Goal: Information Seeking & Learning: Learn about a topic

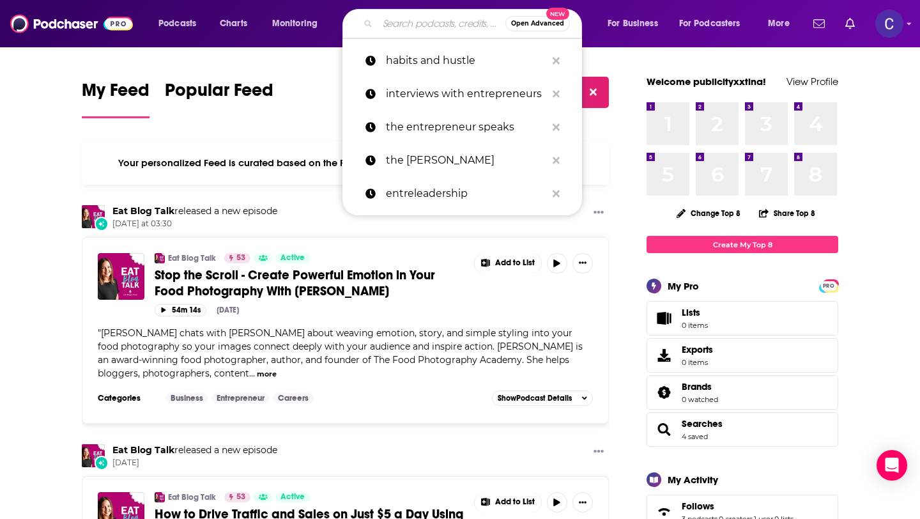
click at [440, 27] on input "Search podcasts, credits, & more..." at bounding box center [441, 23] width 128 height 20
paste input "Twice Exceptional: Exploring and Living with Neurodiversity"
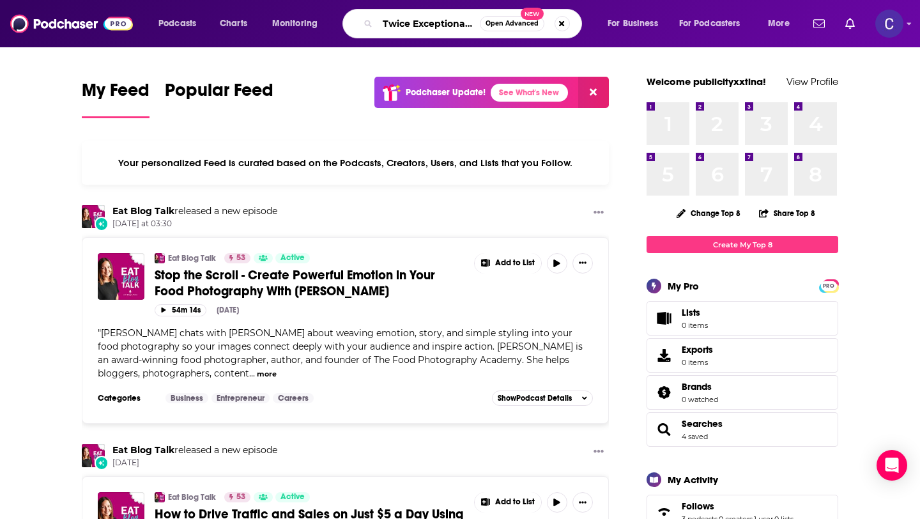
scroll to position [0, 190]
type input "Twice Exceptional: Exploring and Living with Neurodiversity"
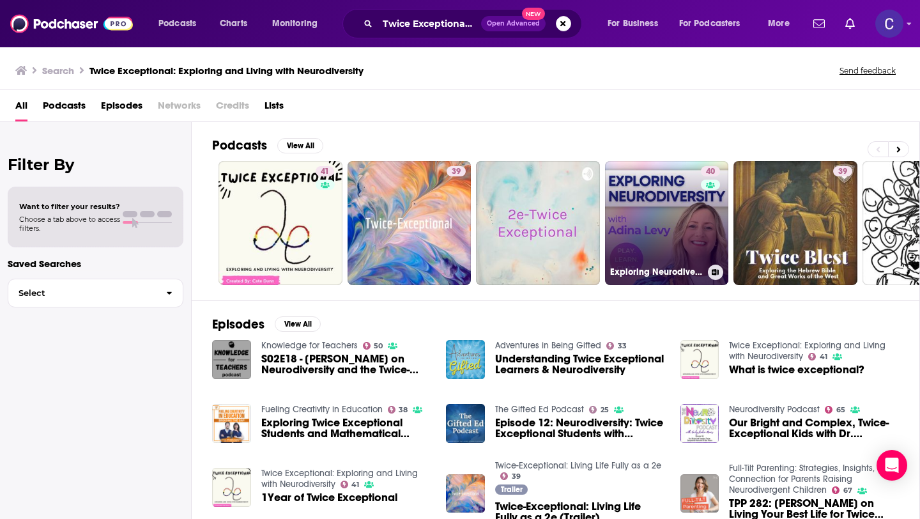
click at [655, 236] on link "40 Exploring Neurodiversity with Adina Levy from Play. Learn. Chat" at bounding box center [667, 223] width 124 height 124
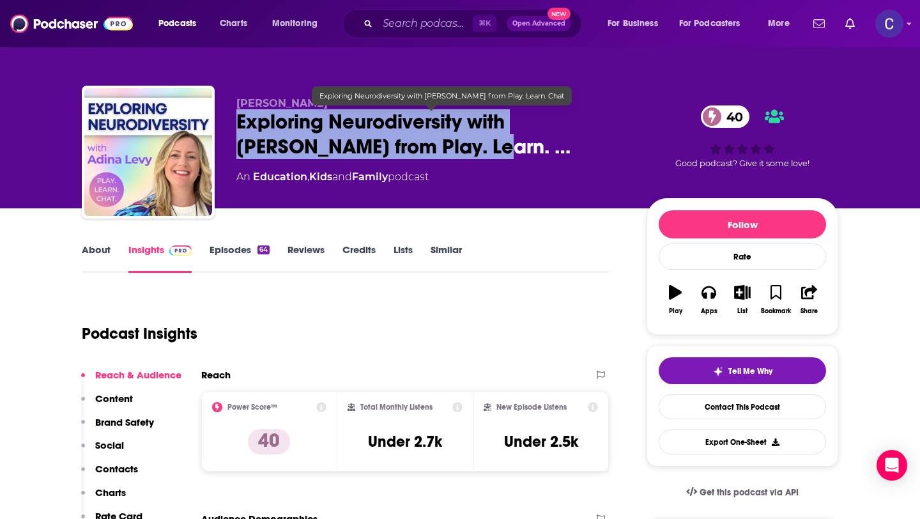
drag, startPoint x: 234, startPoint y: 126, endPoint x: 388, endPoint y: 144, distance: 154.4
click at [388, 144] on div "Adina Levy Exploring Neurodiversity with Adina Levy from Play. Learn. … 40 An E…" at bounding box center [460, 155] width 756 height 138
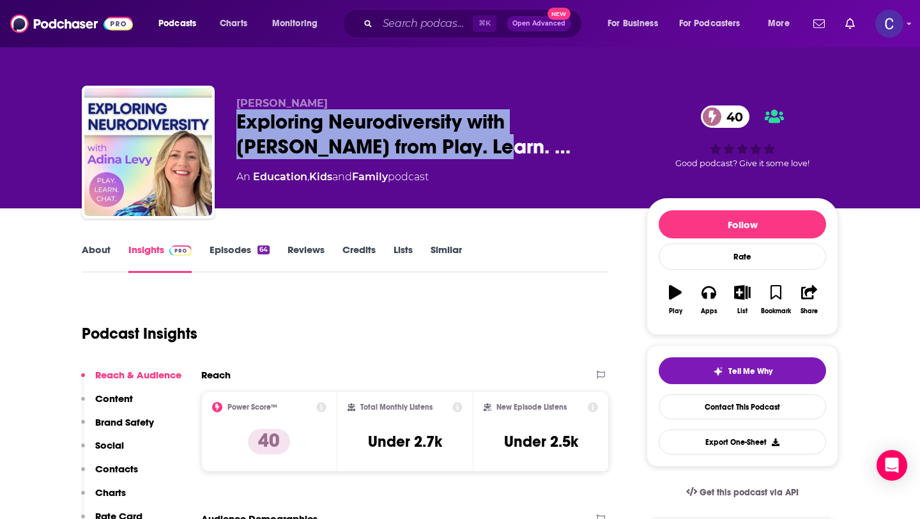
click at [102, 251] on link "About" at bounding box center [96, 257] width 29 height 29
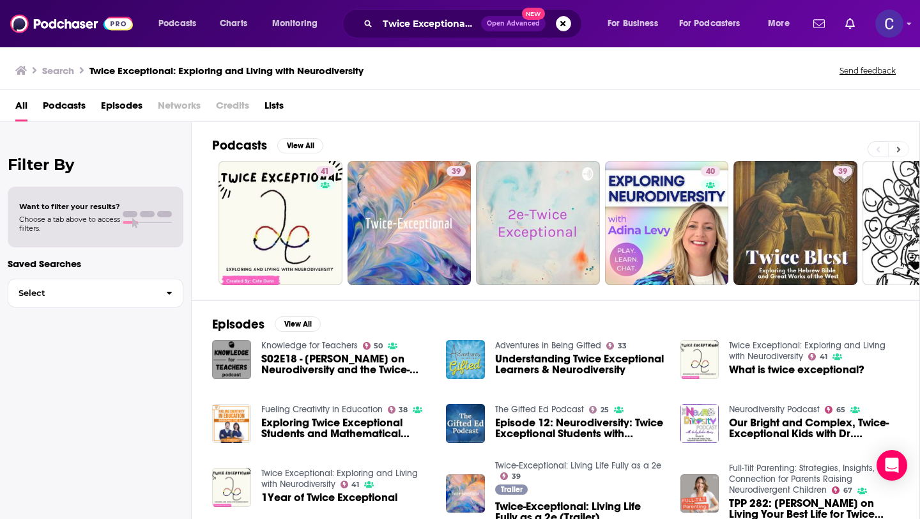
click at [898, 146] on icon at bounding box center [898, 149] width 4 height 9
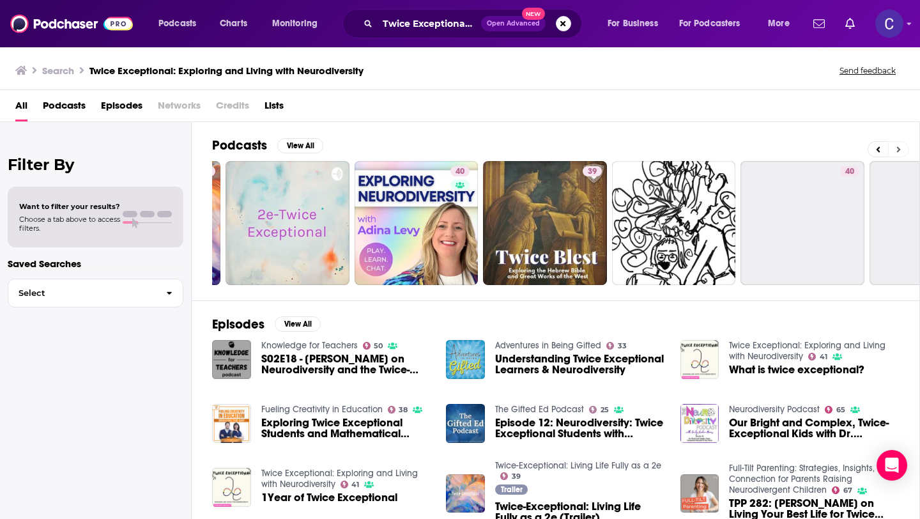
scroll to position [0, 466]
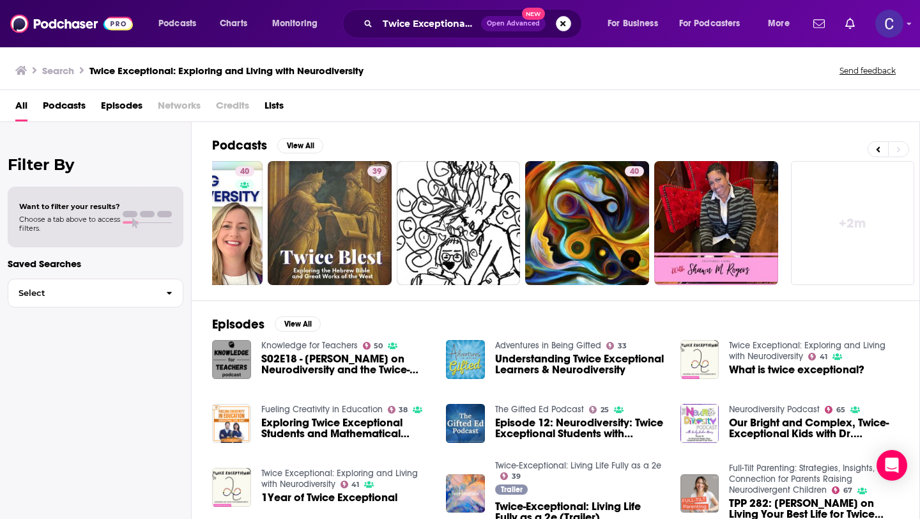
click at [560, 21] on button "Search podcasts, credits, & more..." at bounding box center [563, 23] width 15 height 15
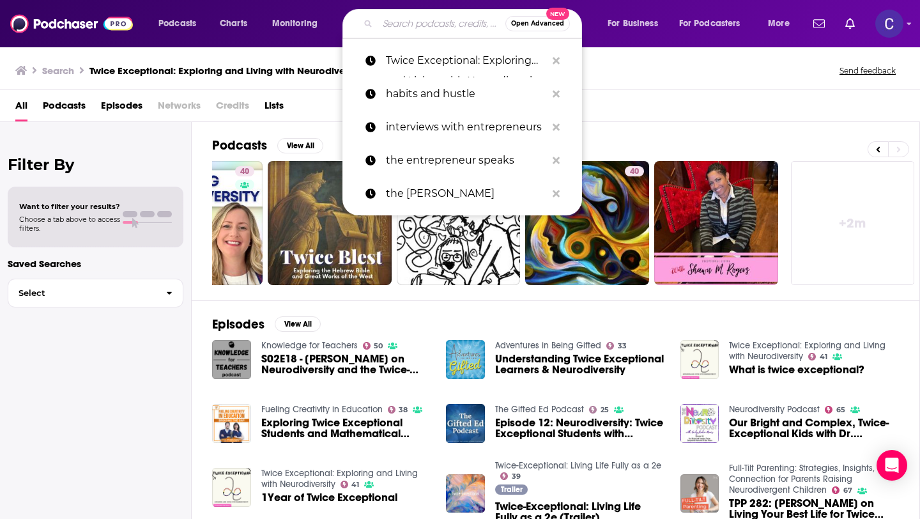
click at [436, 31] on input "Search podcasts, credits, & more..." at bounding box center [441, 23] width 128 height 20
paste input "Cate Dunn"
type input "Cate Dunn"
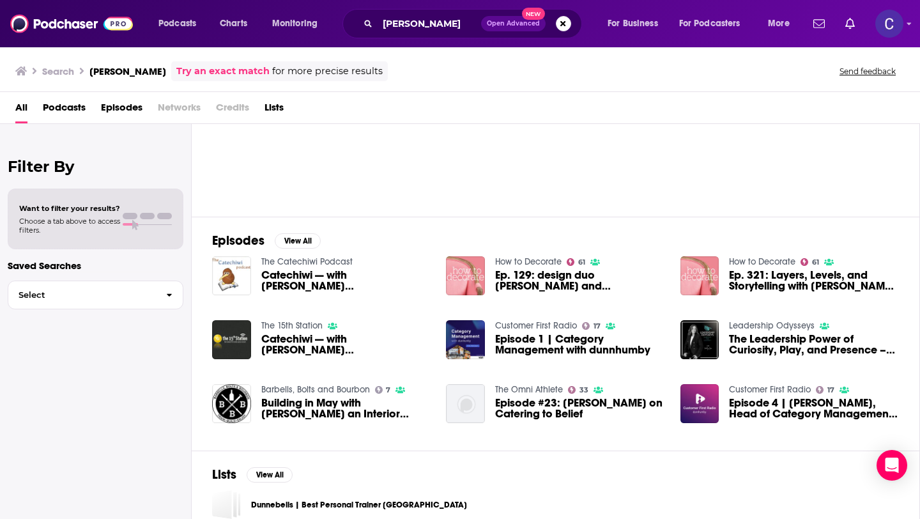
scroll to position [99, 0]
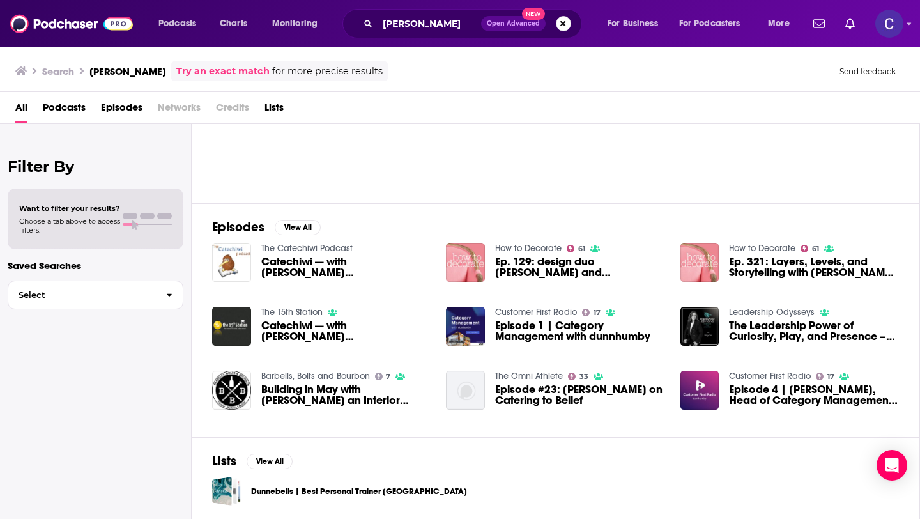
click at [563, 27] on button "Search podcasts, credits, & more..." at bounding box center [563, 23] width 15 height 15
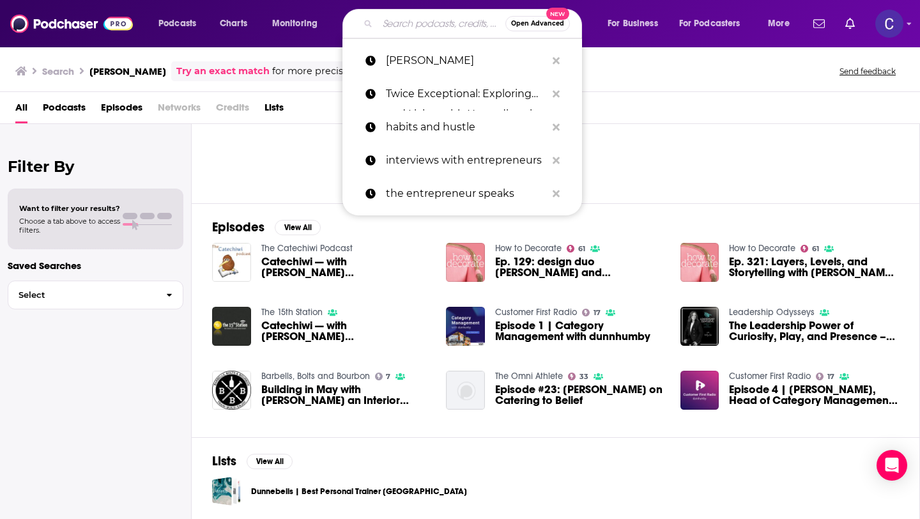
click at [426, 25] on input "Search podcasts, credits, & more..." at bounding box center [441, 23] width 128 height 20
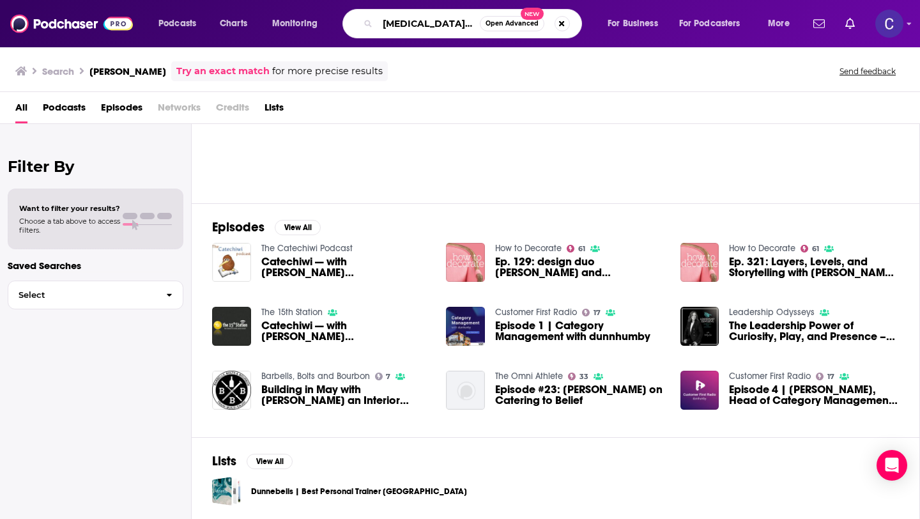
type input "adhd leadership"
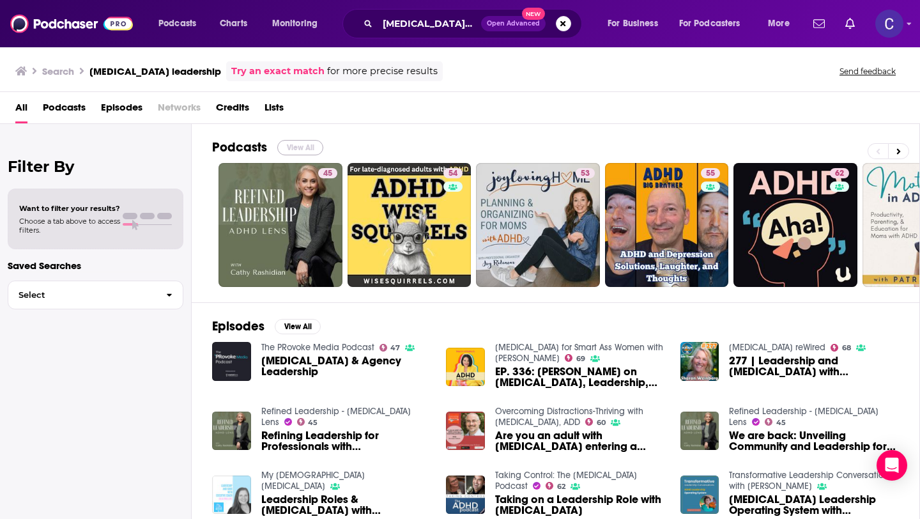
click at [304, 151] on button "View All" at bounding box center [300, 147] width 46 height 15
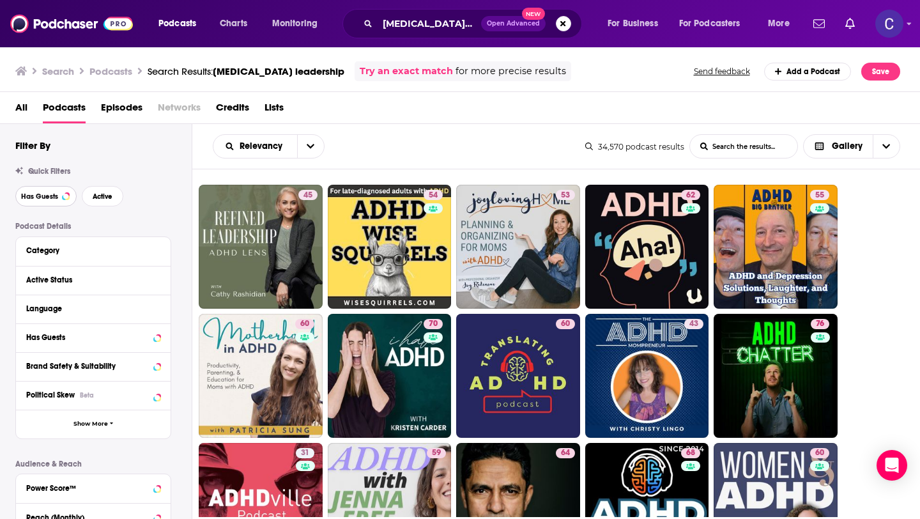
click at [48, 202] on button "Has Guests" at bounding box center [45, 196] width 61 height 20
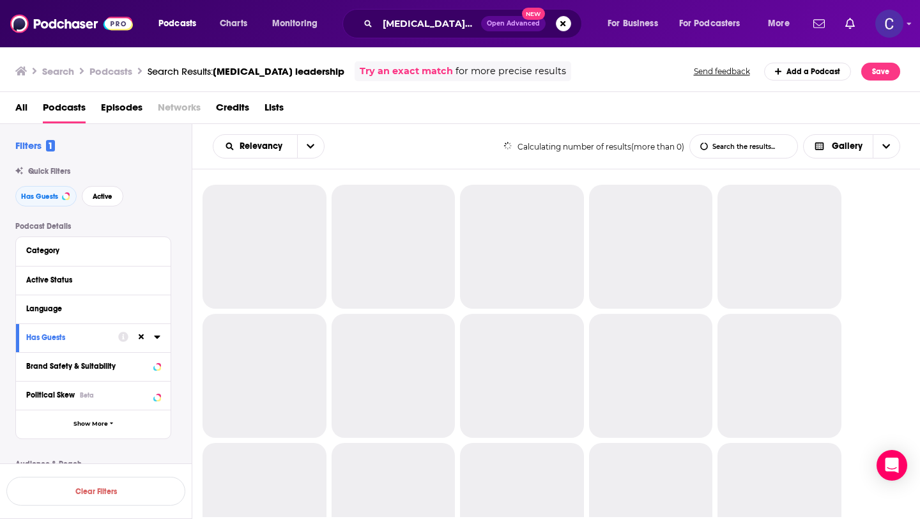
click at [81, 202] on div "Has Guests Active" at bounding box center [103, 196] width 176 height 20
click at [100, 199] on span "Active" at bounding box center [103, 196] width 20 height 7
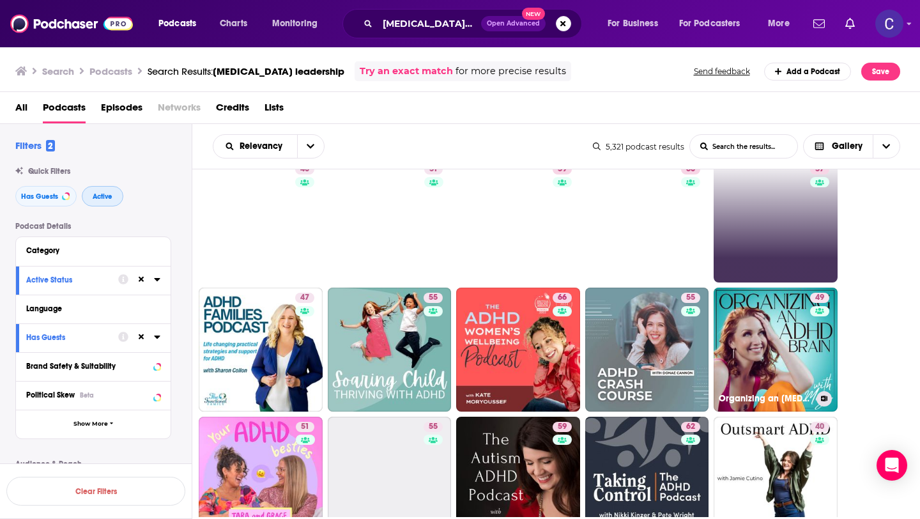
scroll to position [286, 0]
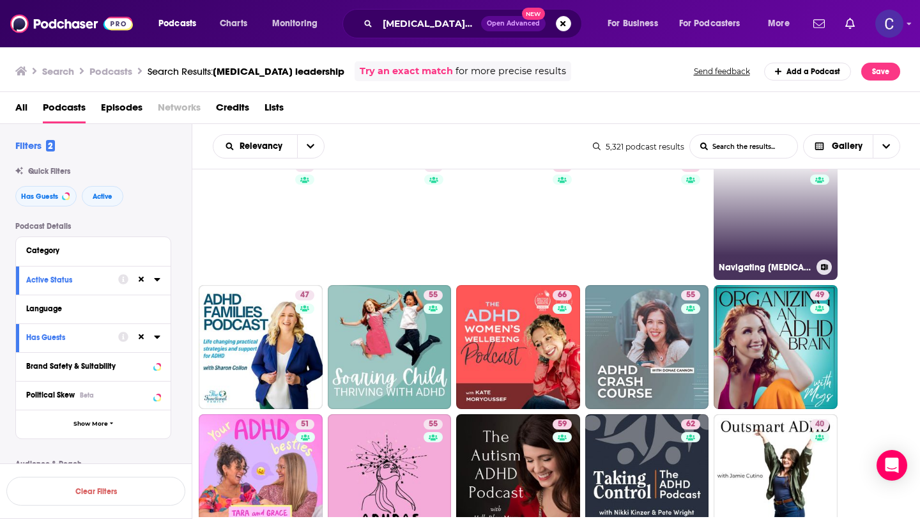
click at [784, 250] on link "57 Navigating Adult ADHD" at bounding box center [775, 218] width 124 height 124
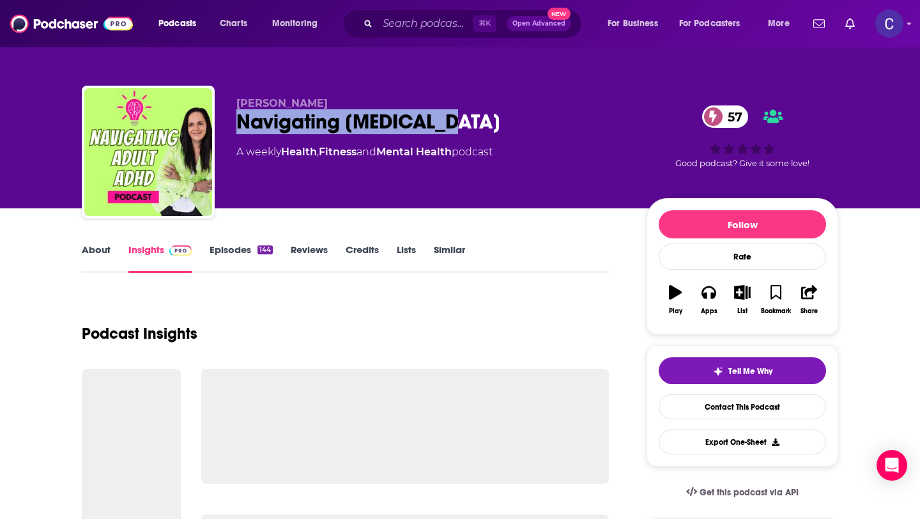
drag, startPoint x: 471, startPoint y: 122, endPoint x: 237, endPoint y: 112, distance: 234.6
click at [237, 112] on div "Navigating Adult ADHD 57" at bounding box center [431, 121] width 390 height 25
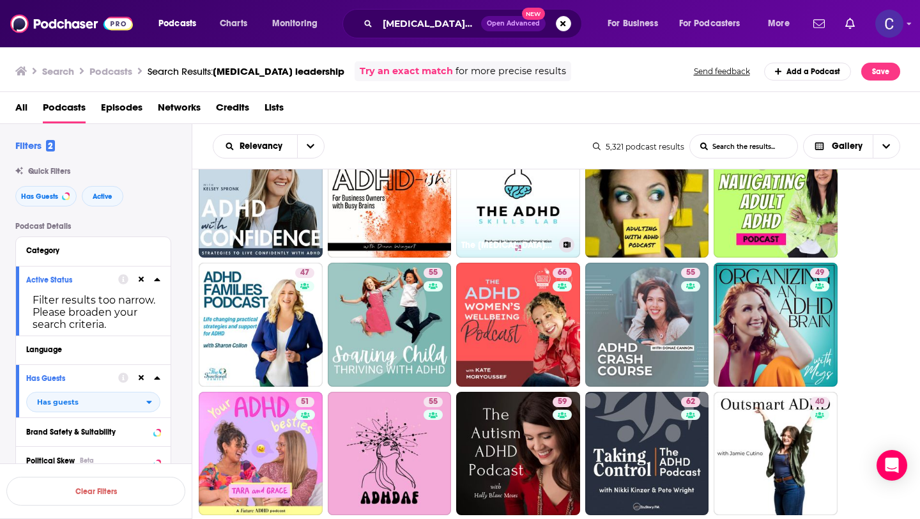
scroll to position [311, 0]
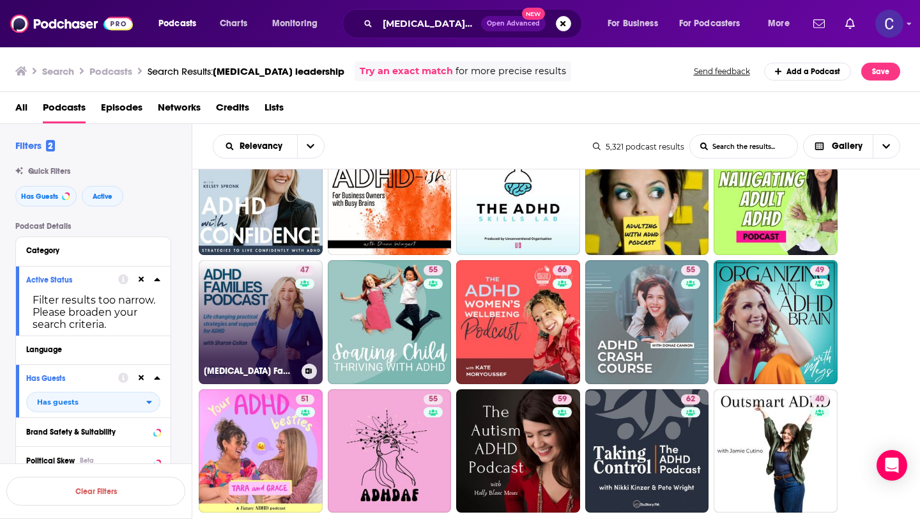
click at [278, 320] on link "47 ADHD Families Podcast" at bounding box center [261, 322] width 124 height 124
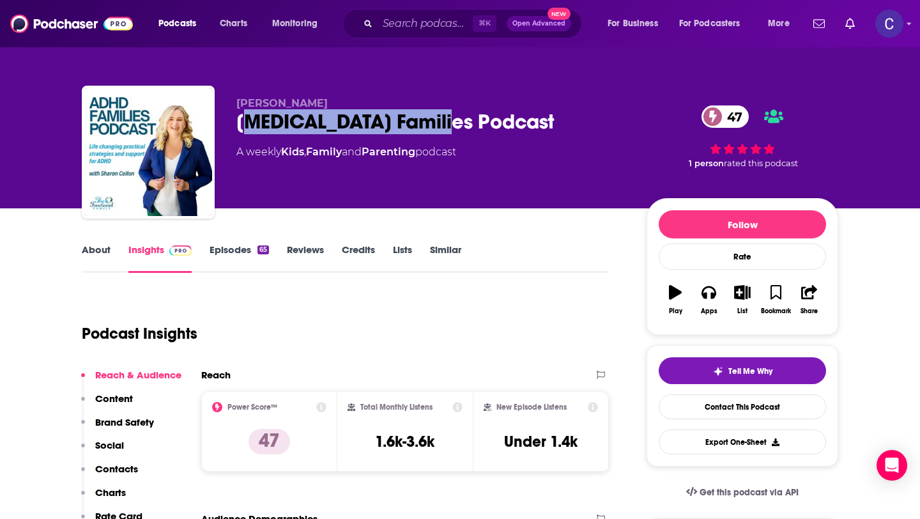
drag, startPoint x: 458, startPoint y: 128, endPoint x: 250, endPoint y: 113, distance: 208.7
click at [250, 113] on div "ADHD Families Podcast 47" at bounding box center [431, 121] width 390 height 25
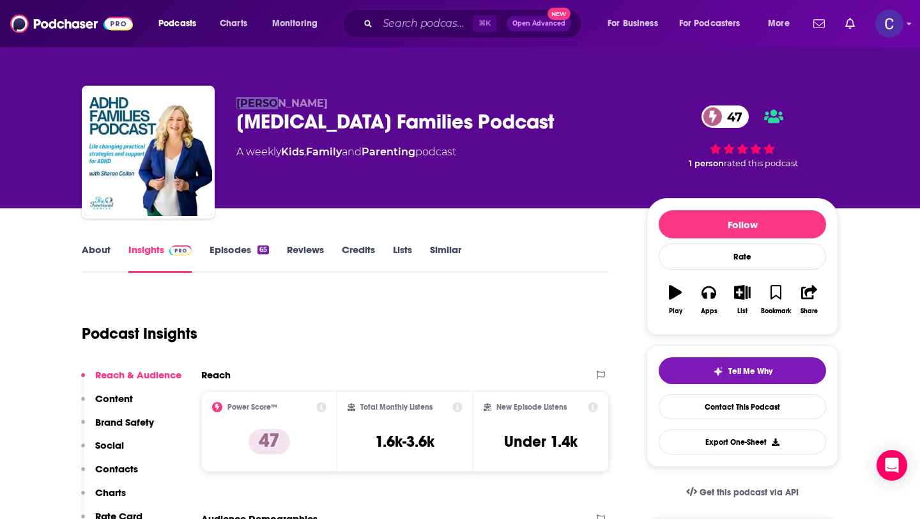
drag, startPoint x: 236, startPoint y: 100, endPoint x: 273, endPoint y: 105, distance: 38.0
click at [273, 105] on span "Sharon Collon" at bounding box center [281, 103] width 91 height 12
copy span "Sharon"
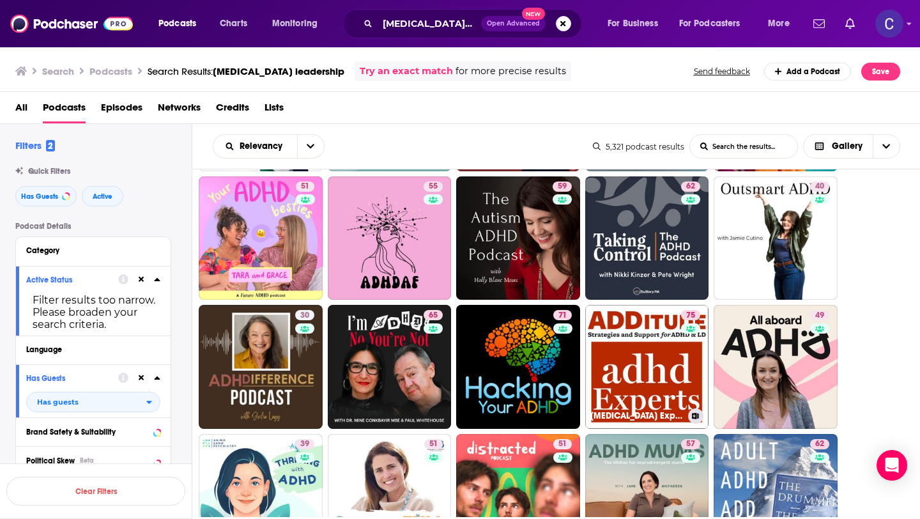
scroll to position [577, 0]
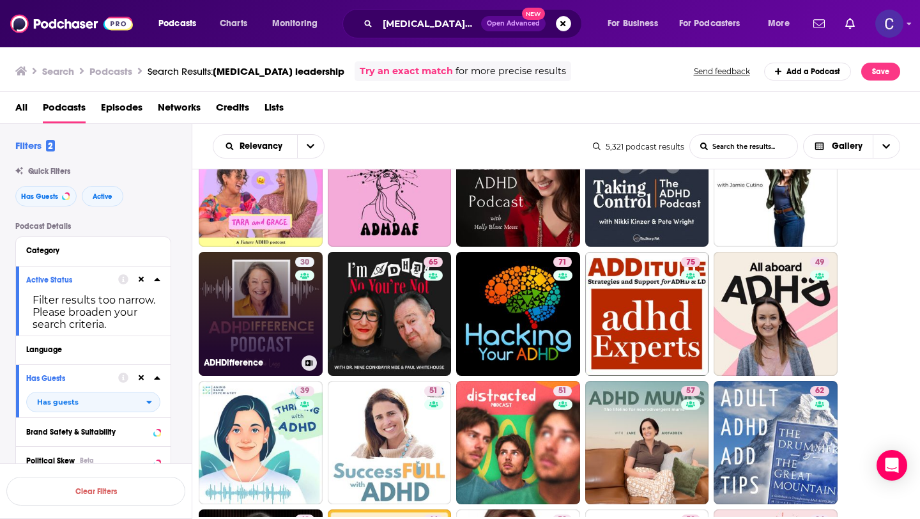
click at [268, 328] on link "30 ADHDifference" at bounding box center [261, 314] width 124 height 124
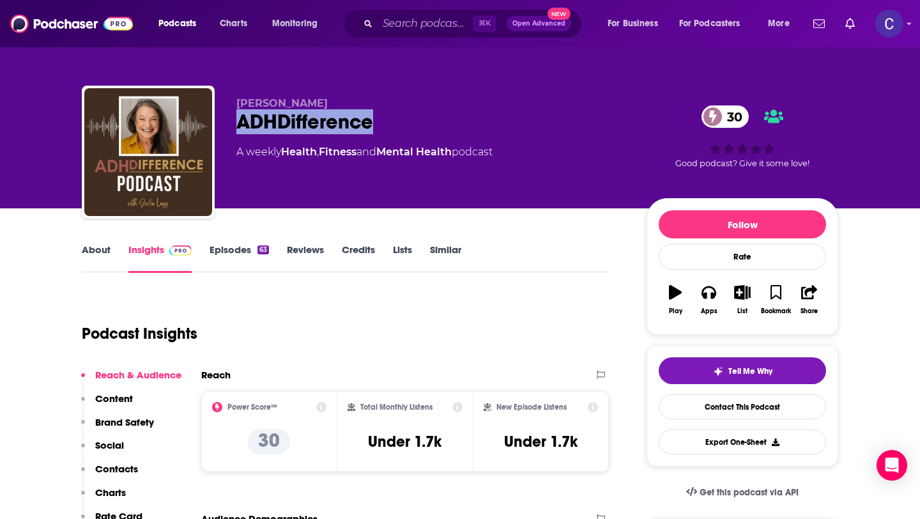
drag, startPoint x: 384, startPoint y: 119, endPoint x: 245, endPoint y: 116, distance: 139.3
click at [238, 117] on div "ADHDifference 30" at bounding box center [431, 121] width 390 height 25
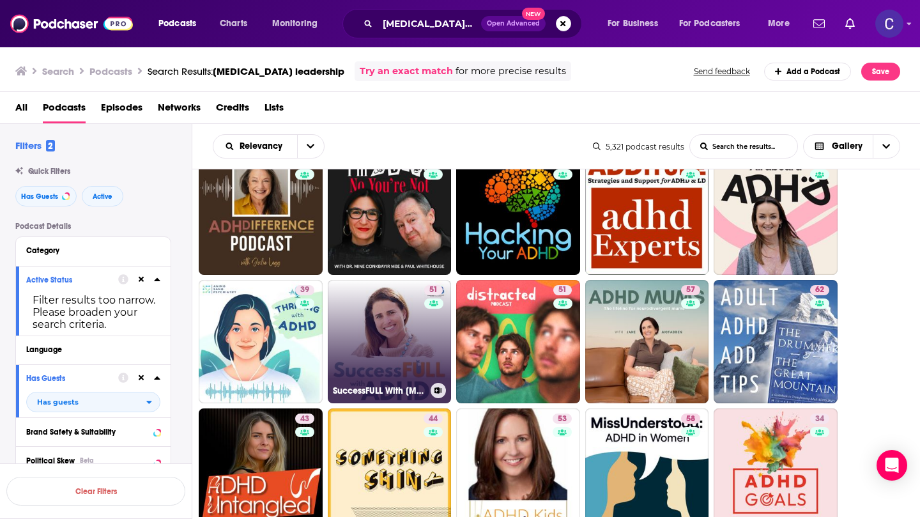
scroll to position [673, 0]
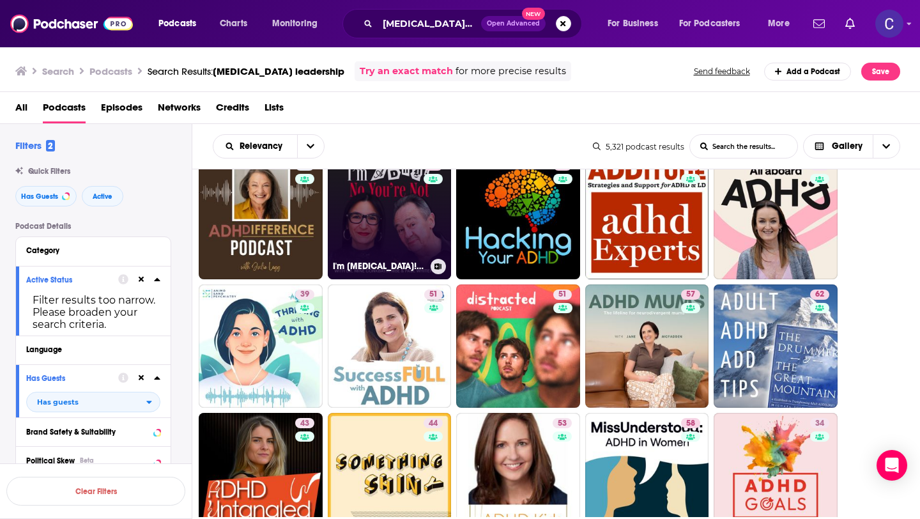
click at [419, 246] on link "65 I'm ADHD! No You're Not" at bounding box center [390, 217] width 124 height 124
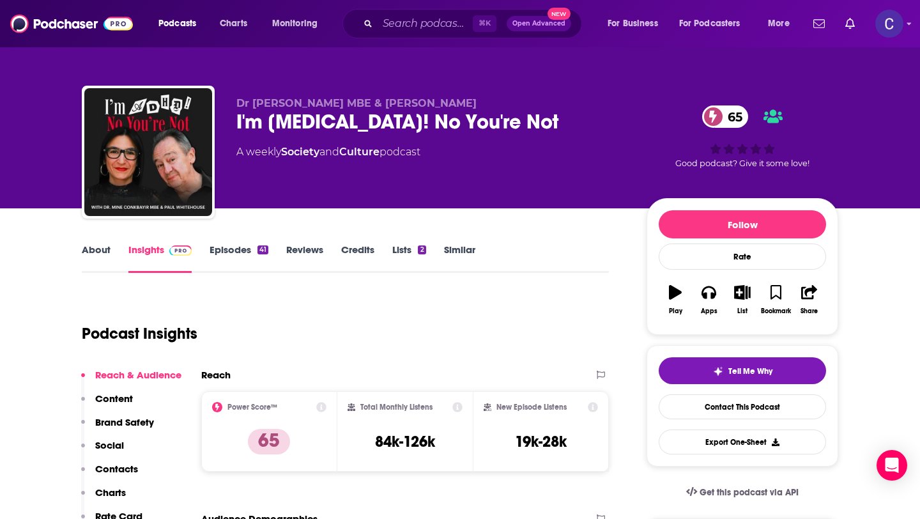
click at [461, 120] on div "I'm ADHD! No You're Not 65" at bounding box center [431, 121] width 390 height 25
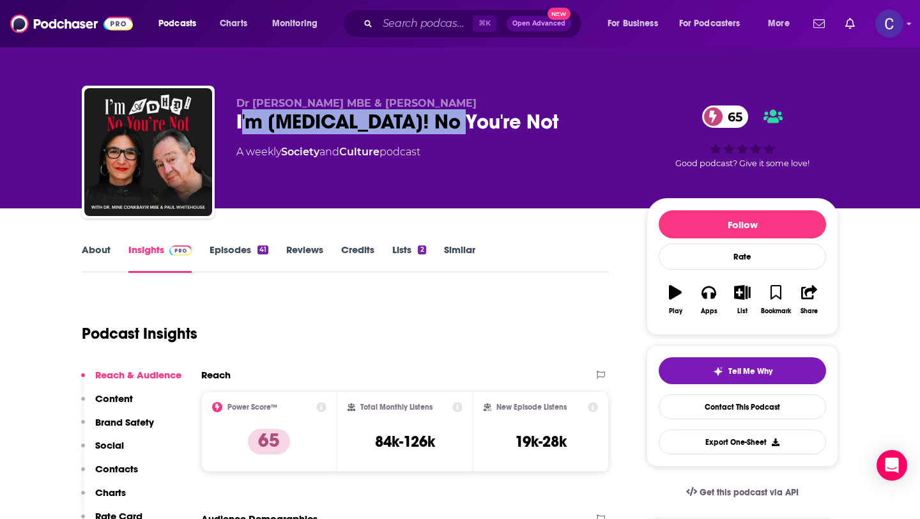
scroll to position [93, 0]
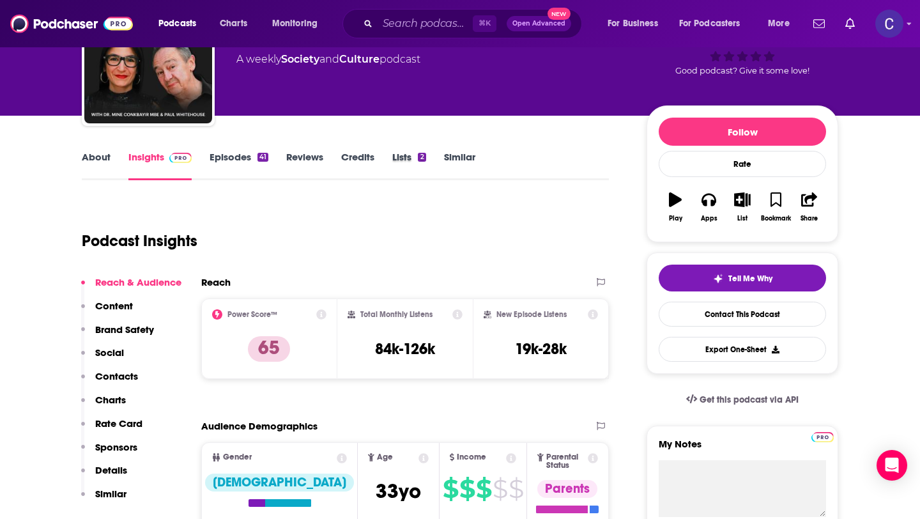
click at [438, 163] on div "Lists 2" at bounding box center [417, 165] width 51 height 29
click at [465, 155] on link "Similar" at bounding box center [459, 165] width 31 height 29
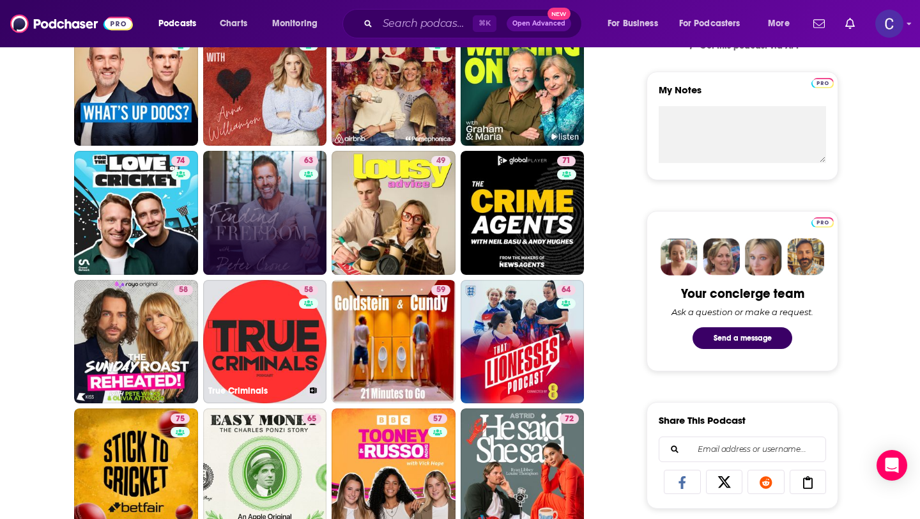
scroll to position [461, 0]
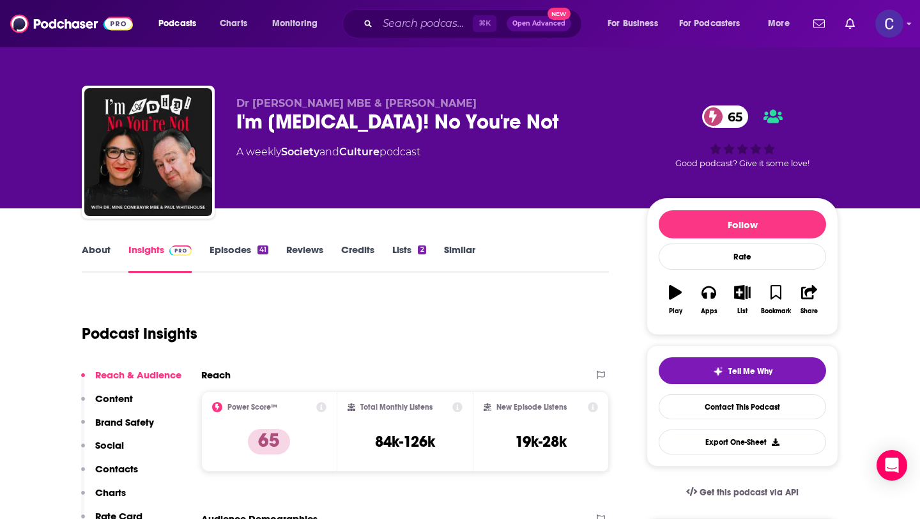
click at [402, 119] on div "I'm ADHD! No You're Not 65" at bounding box center [431, 121] width 390 height 25
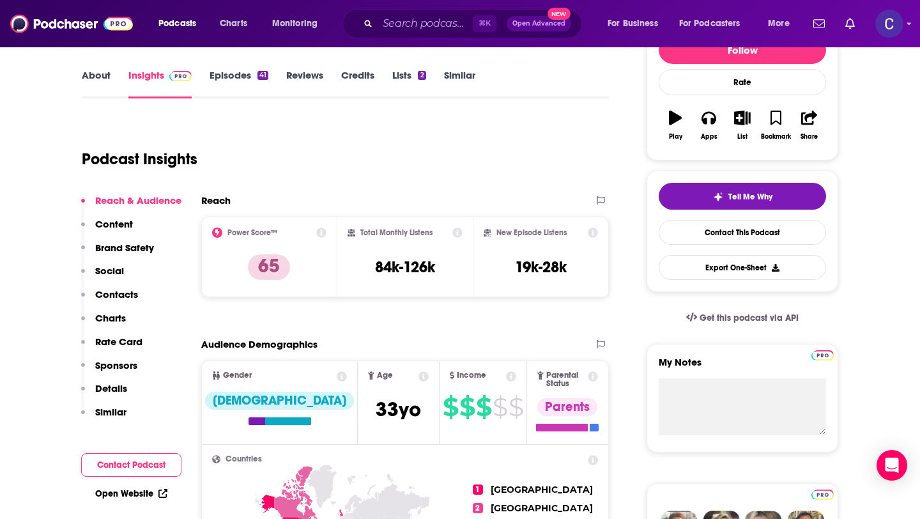
scroll to position [20, 0]
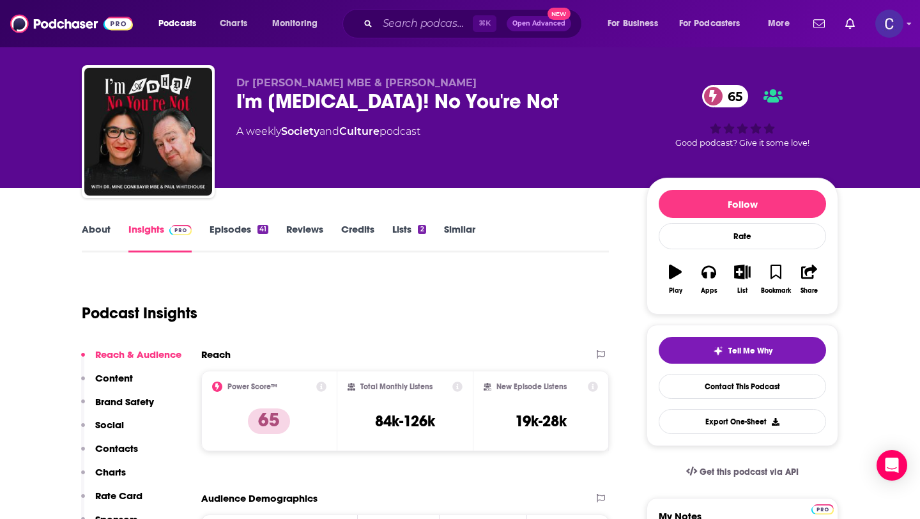
click at [459, 228] on link "Similar" at bounding box center [459, 237] width 31 height 29
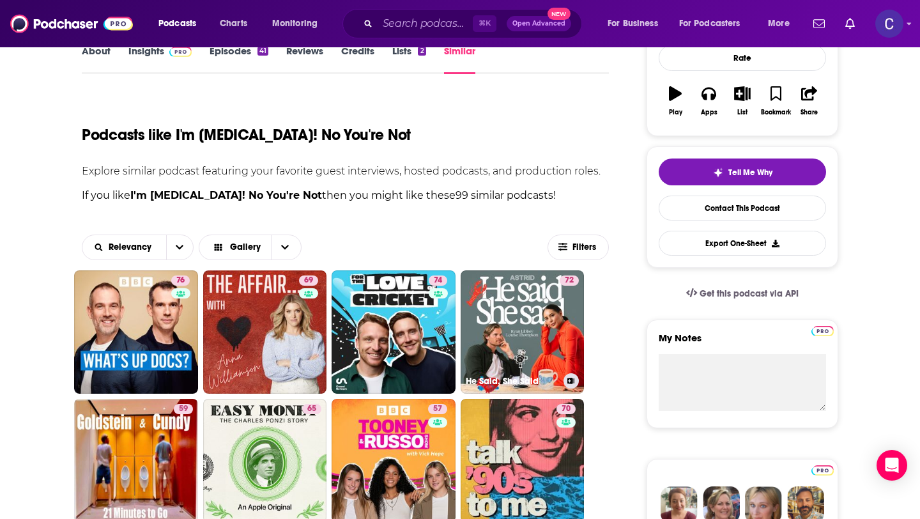
scroll to position [198, 0]
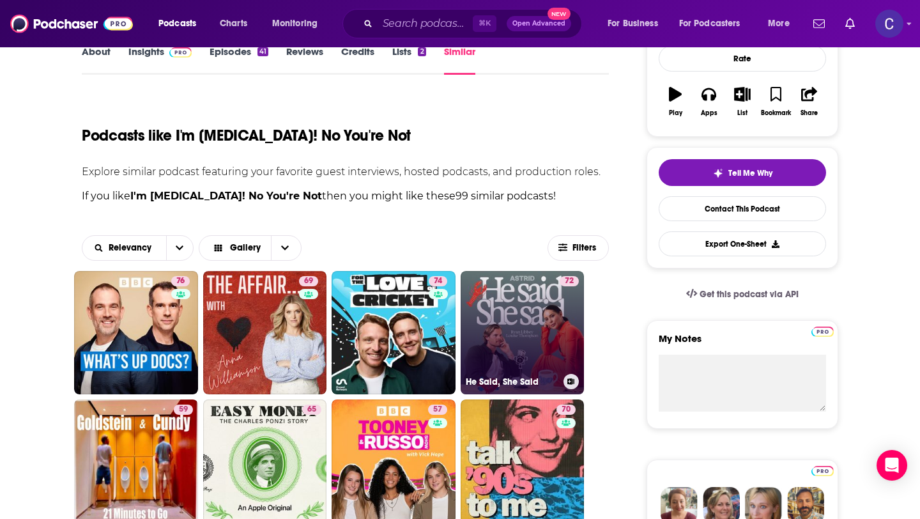
click at [526, 305] on link "72 He Said, She Said" at bounding box center [523, 333] width 124 height 124
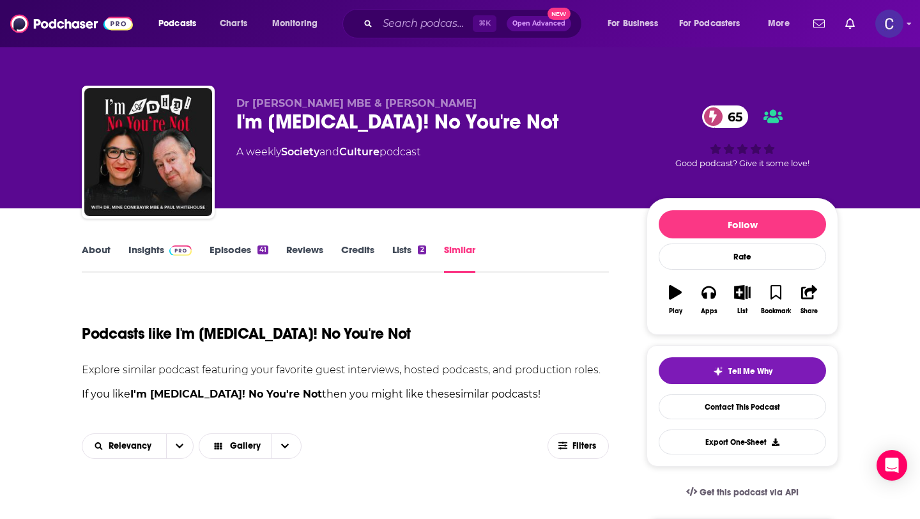
scroll to position [395, 0]
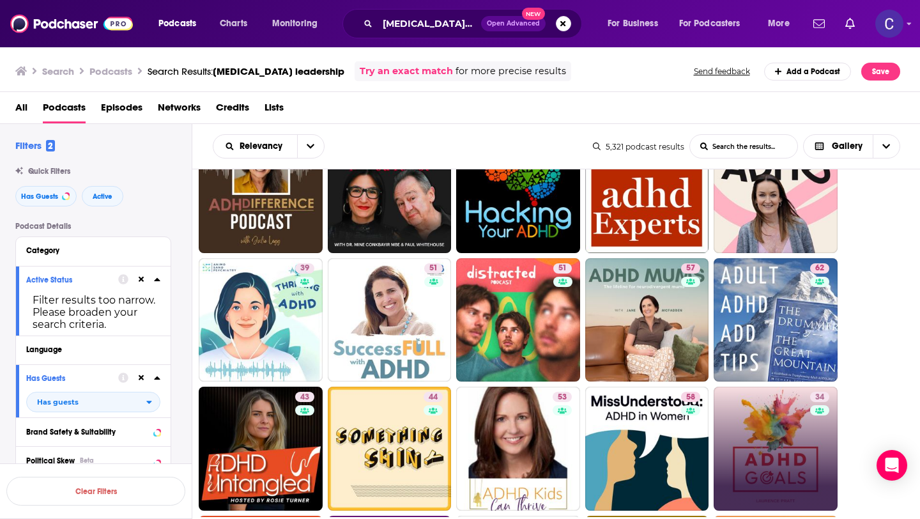
scroll to position [898, 0]
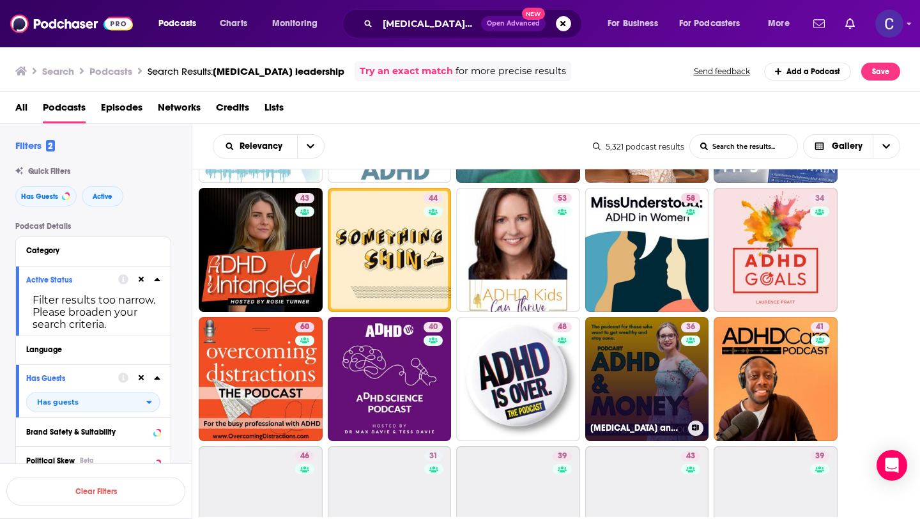
click at [682, 365] on div "36" at bounding box center [692, 371] width 22 height 98
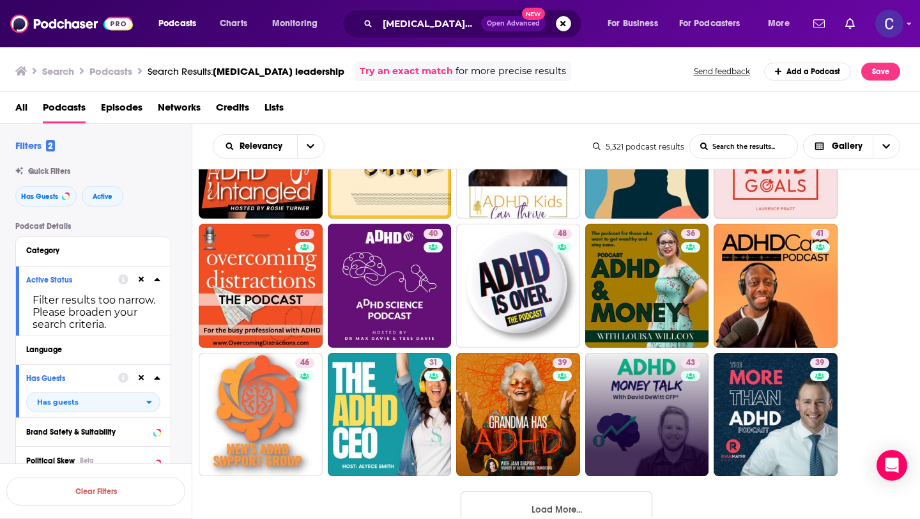
scroll to position [1021, 0]
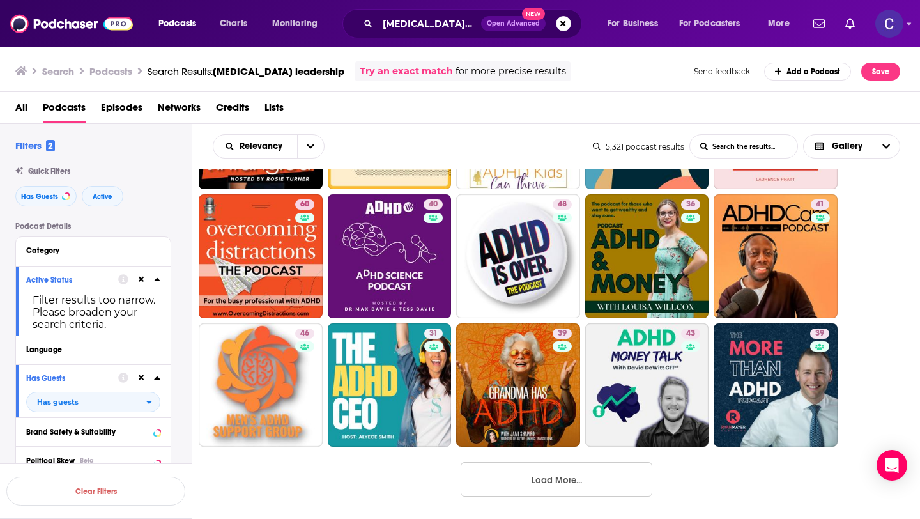
click at [568, 487] on button "Load More..." at bounding box center [557, 479] width 192 height 34
